Goal: Register for event/course

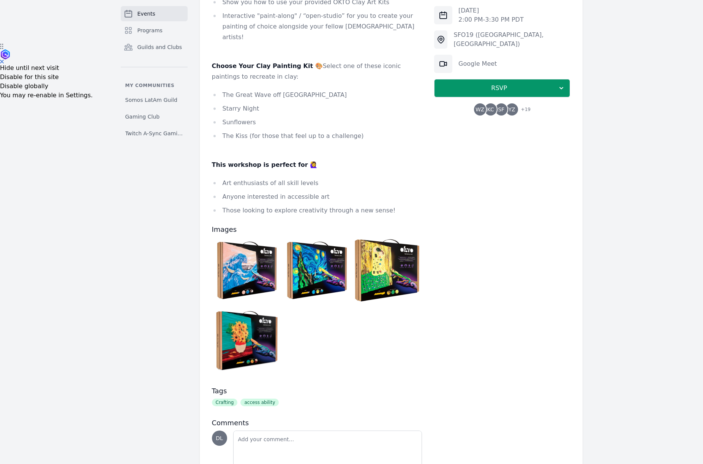
scroll to position [435, 0]
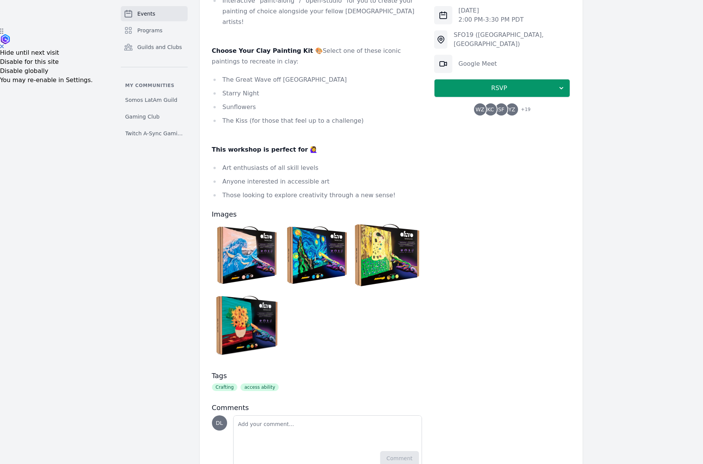
click at [262, 223] on img at bounding box center [247, 255] width 66 height 66
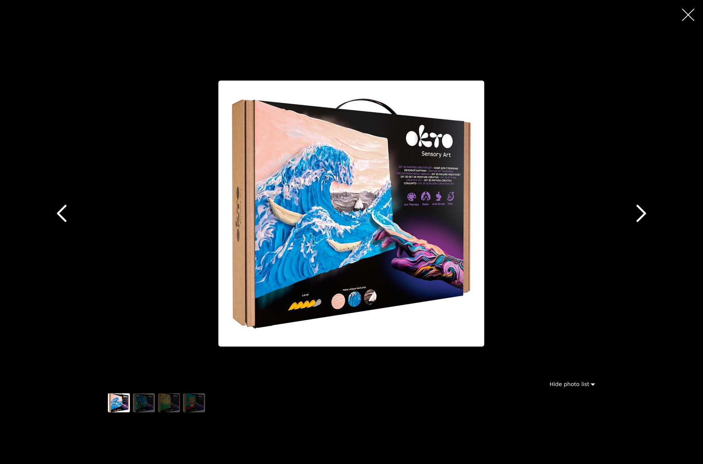
click at [642, 221] on icon "button" at bounding box center [641, 213] width 17 height 17
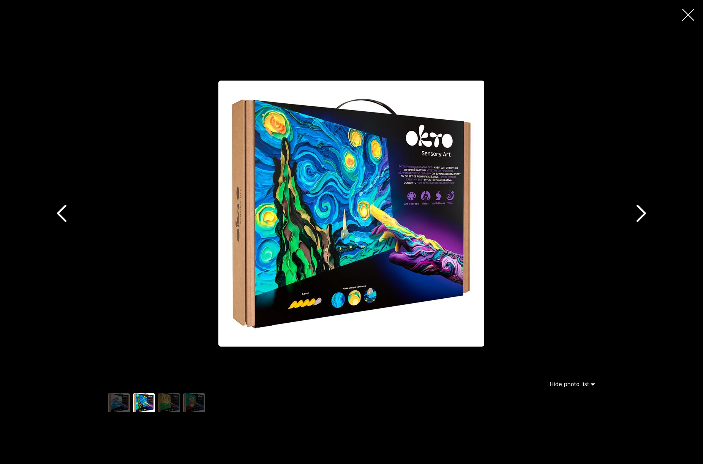
click at [642, 221] on icon "button" at bounding box center [641, 213] width 17 height 17
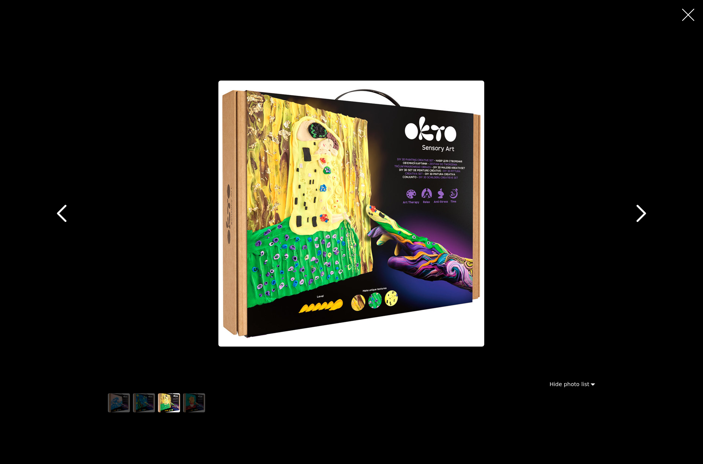
click at [642, 221] on icon "button" at bounding box center [641, 213] width 17 height 17
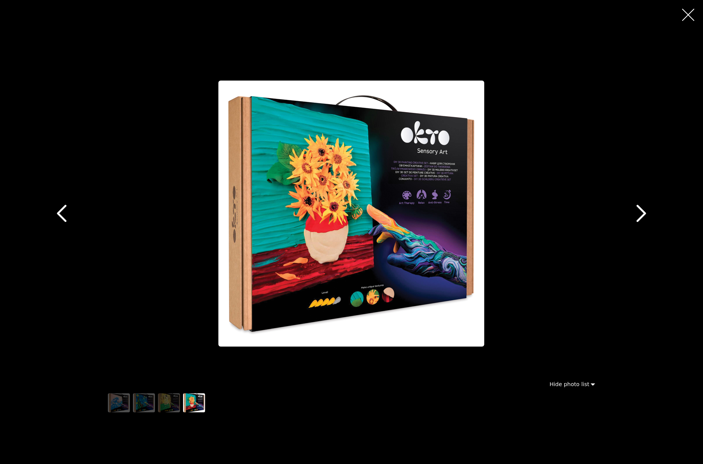
click at [691, 9] on icon "button" at bounding box center [688, 15] width 12 height 12
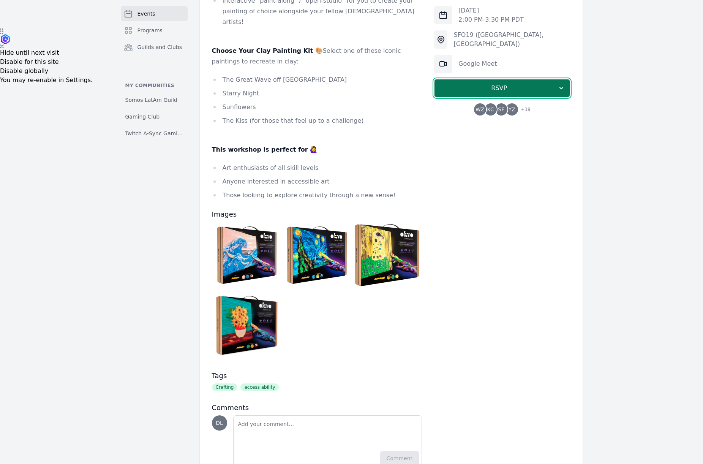
click at [496, 92] on span "RSVP" at bounding box center [498, 88] width 117 height 9
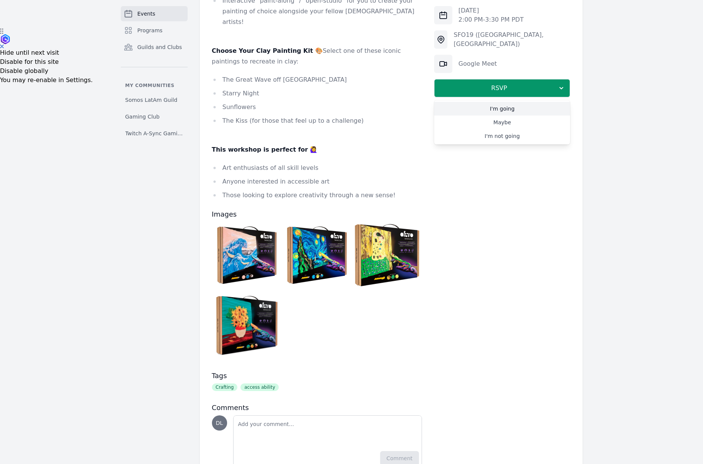
click at [510, 109] on link "I'm going" at bounding box center [502, 109] width 136 height 14
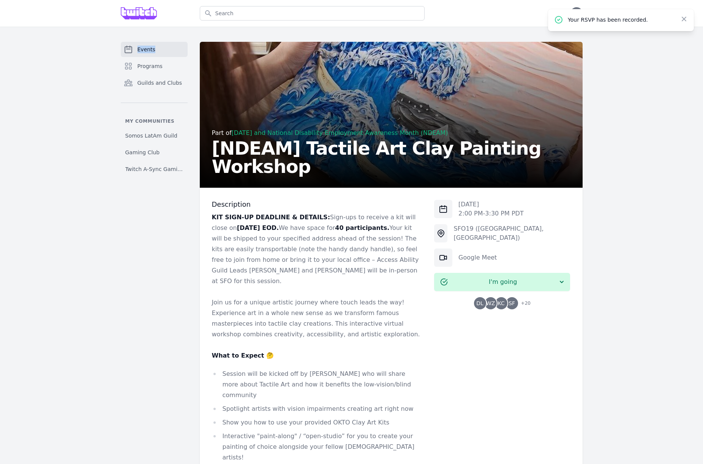
scroll to position [613, 0]
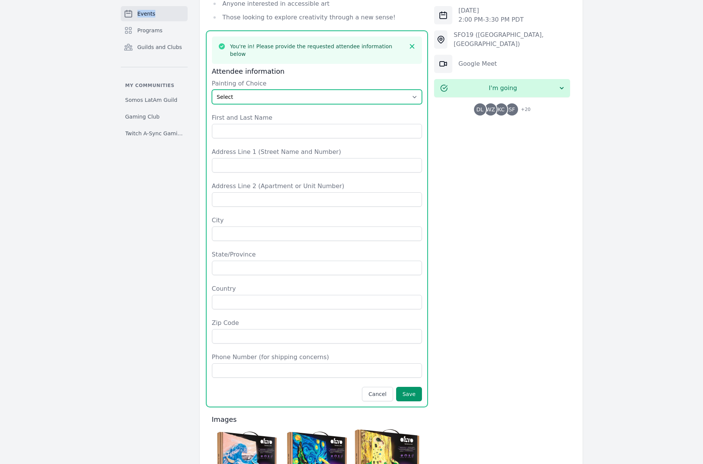
click at [275, 90] on select "Select The Great Wave off Kanagawa Starry Night Sunflowers The Kiss" at bounding box center [317, 97] width 210 height 14
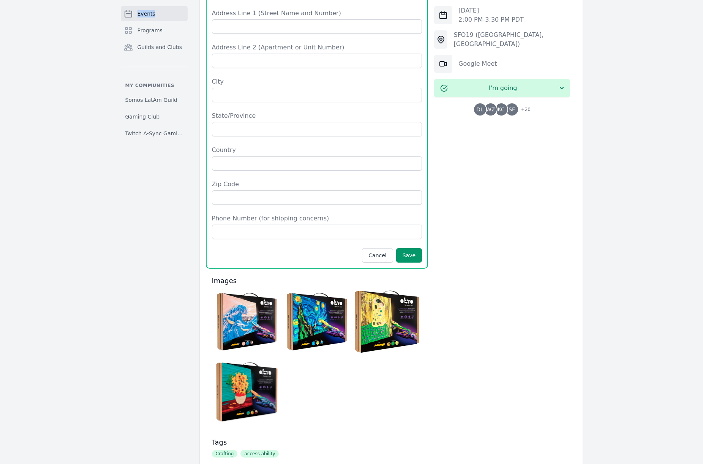
scroll to position [757, 0]
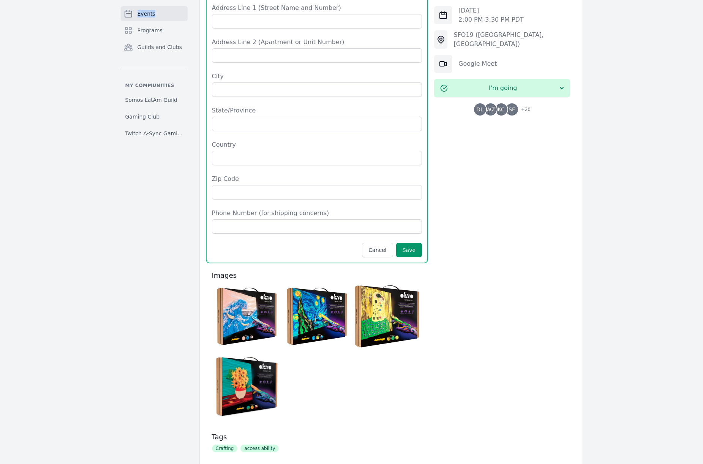
click at [249, 353] on img at bounding box center [247, 386] width 66 height 66
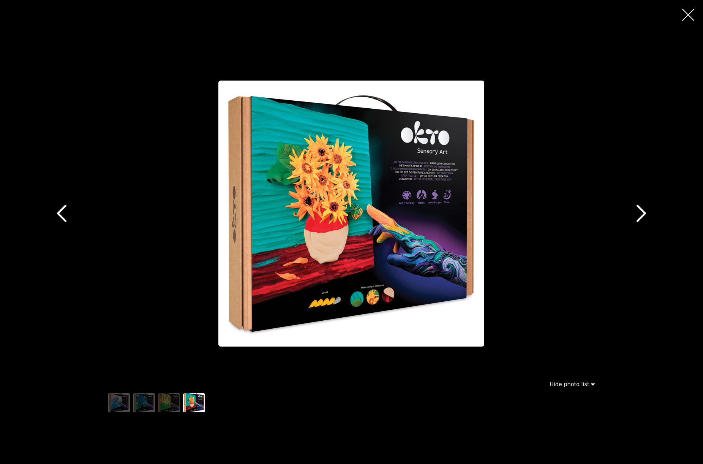
click at [62, 210] on icon "button" at bounding box center [61, 213] width 9 height 17
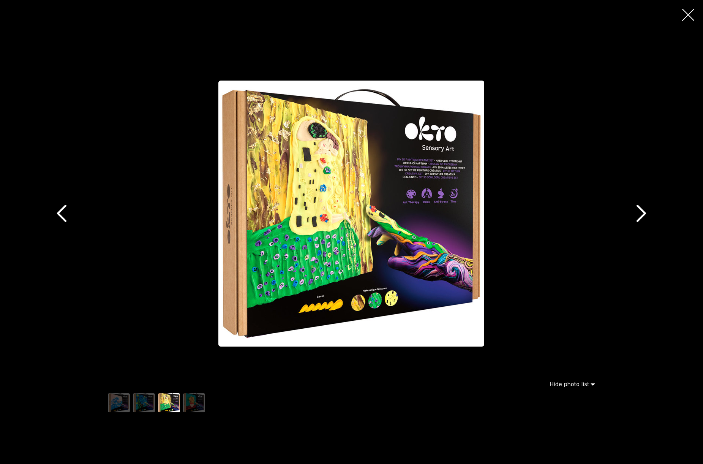
click at [62, 210] on icon "button" at bounding box center [61, 213] width 9 height 17
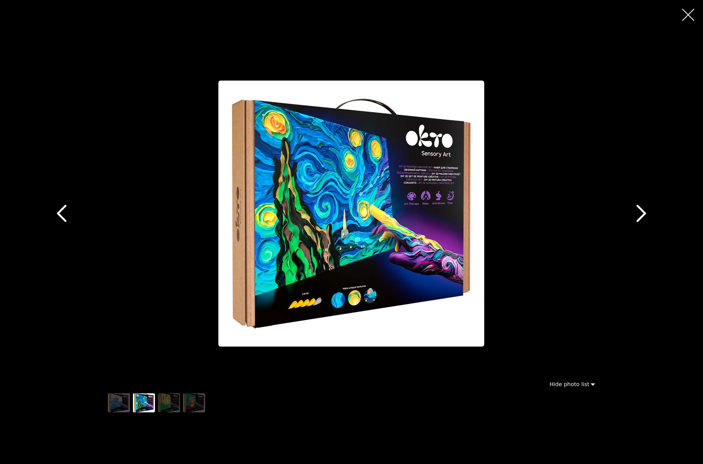
click at [62, 210] on icon "button" at bounding box center [61, 213] width 9 height 17
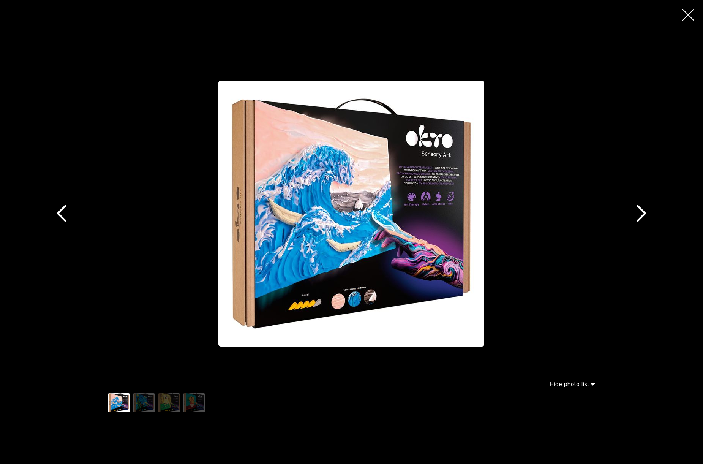
click at [638, 212] on icon "button" at bounding box center [641, 213] width 17 height 17
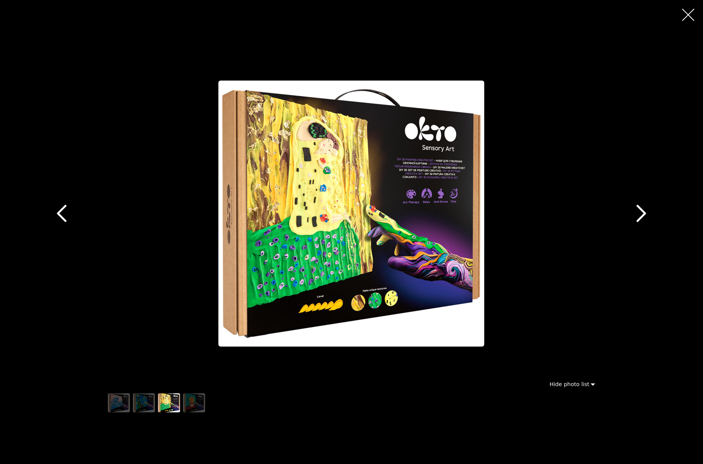
click at [638, 212] on icon "button" at bounding box center [641, 213] width 17 height 17
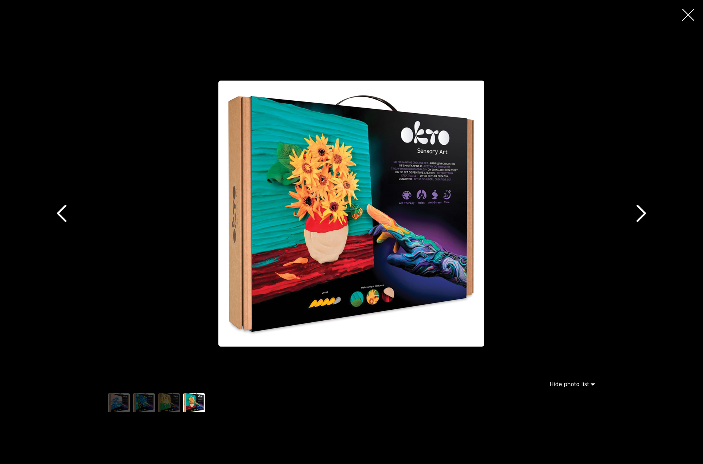
drag, startPoint x: 692, startPoint y: 9, endPoint x: 690, endPoint y: 13, distance: 4.2
click at [692, 9] on icon "button" at bounding box center [688, 15] width 12 height 12
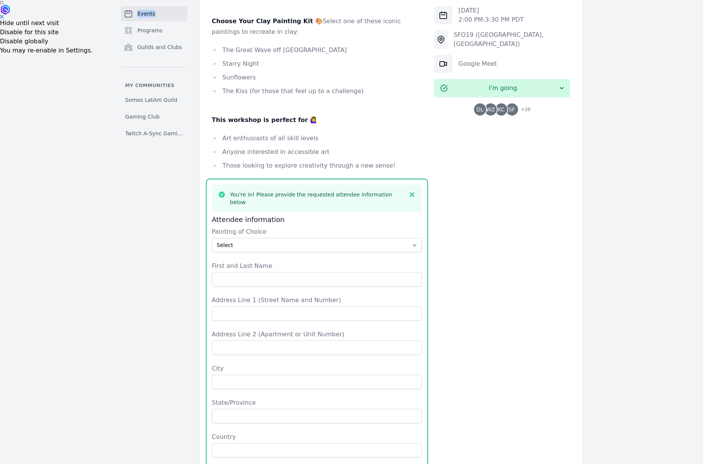
scroll to position [467, 0]
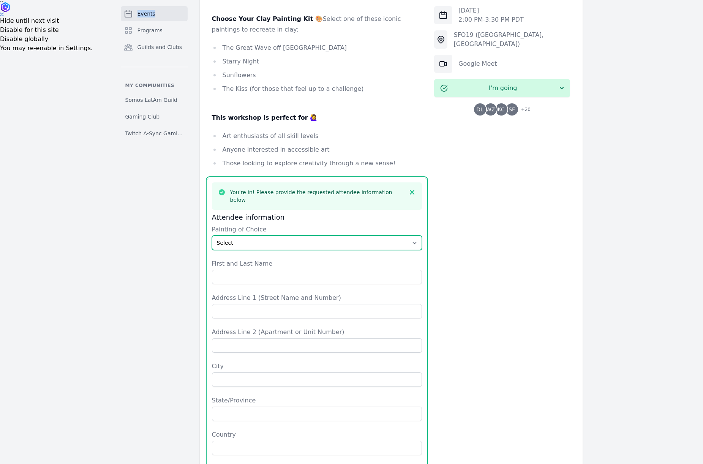
click at [255, 235] on select "Select The Great Wave off Kanagawa Starry Night Sunflowers The Kiss" at bounding box center [317, 242] width 210 height 14
select select "Starry Night"
click at [212, 235] on select "Select The Great Wave off Kanagawa Starry Night Sunflowers The Kiss" at bounding box center [317, 242] width 210 height 14
click at [310, 235] on select "Select The Great Wave off Kanagawa Starry Night Sunflowers The Kiss" at bounding box center [317, 242] width 210 height 14
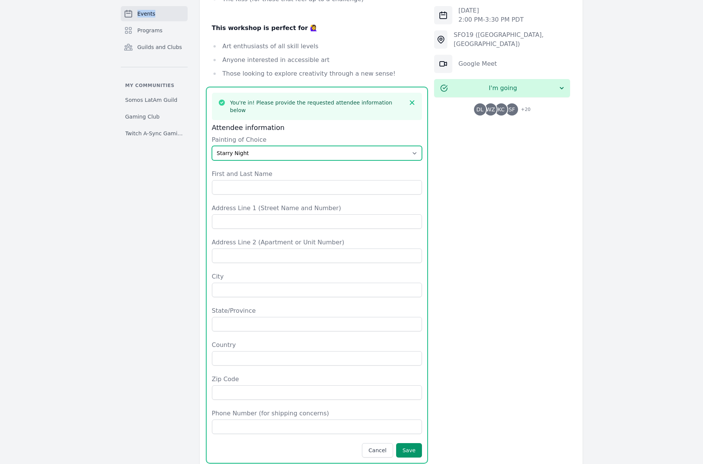
scroll to position [549, 0]
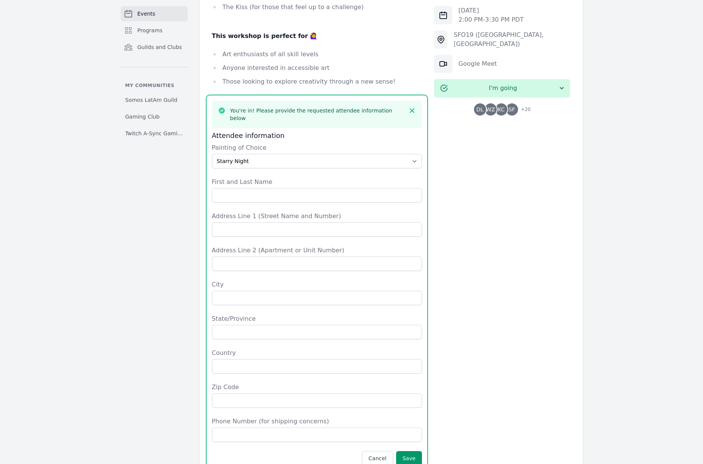
click at [284, 177] on label "First and Last Name" at bounding box center [317, 181] width 210 height 9
click at [284, 188] on input "First and Last Name" at bounding box center [317, 195] width 210 height 14
click at [282, 188] on input "First and Last Name" at bounding box center [317, 195] width 210 height 14
type input "[PERSON_NAME]"
type input "[STREET_ADDRESS]"
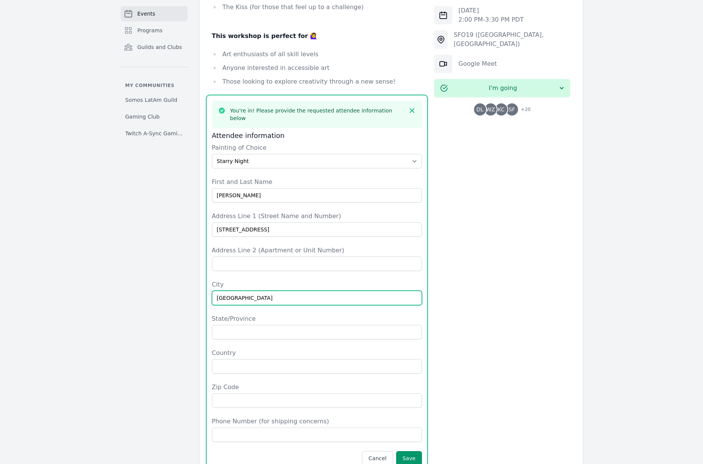
type input "[GEOGRAPHIC_DATA]"
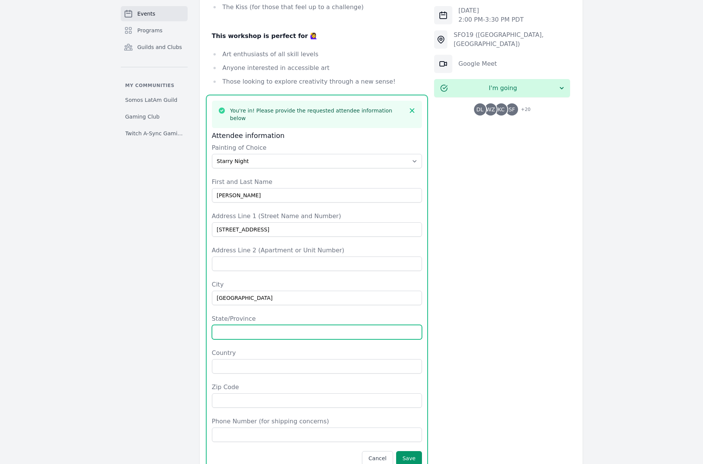
type input "p"
type input "PA"
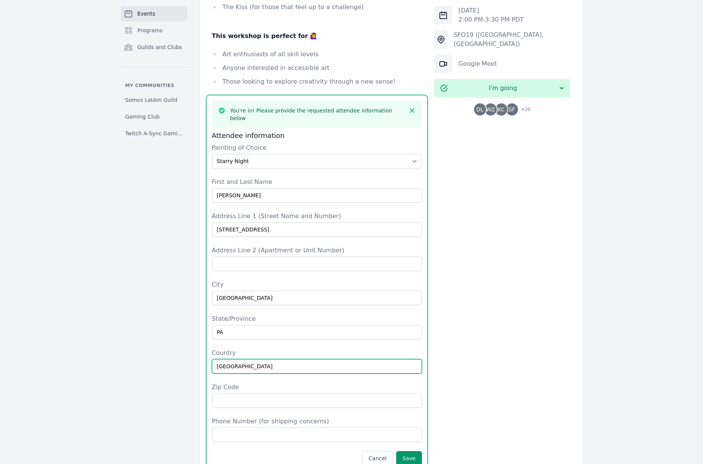
type input "[GEOGRAPHIC_DATA]"
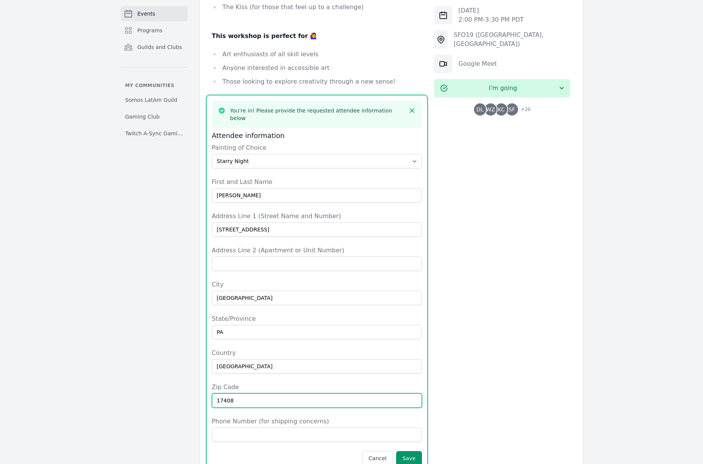
type input "17408"
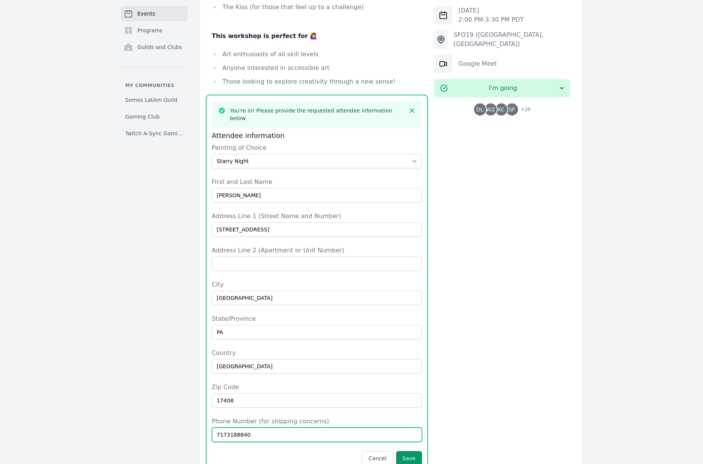
type input "7173188840"
click at [282, 165] on form "Painting of Choice Select The Great Wave off Kanagawa Starry Night Sunflowers T…" at bounding box center [317, 304] width 210 height 322
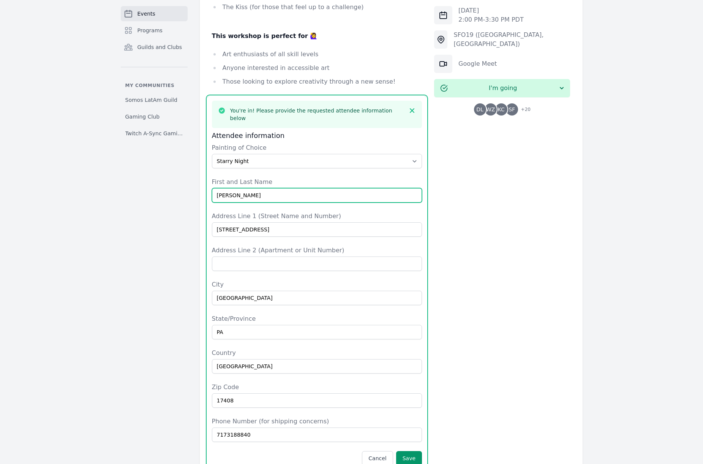
click at [284, 188] on input "[PERSON_NAME]" at bounding box center [317, 195] width 210 height 14
type input "[PERSON_NAME]"
drag, startPoint x: 413, startPoint y: 435, endPoint x: 414, endPoint y: 419, distance: 16.4
click at [413, 434] on div "Description KIT SIGN-UP DEADLINE & DETAILS: Sign-ups to receive a kit will clos…" at bounding box center [317, 194] width 210 height 1086
click at [414, 451] on button "Save" at bounding box center [409, 458] width 26 height 14
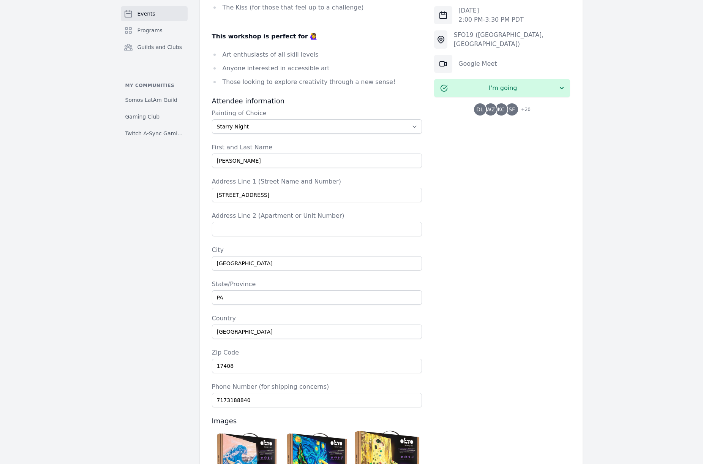
scroll to position [529, 0]
